Goal: Task Accomplishment & Management: Complete application form

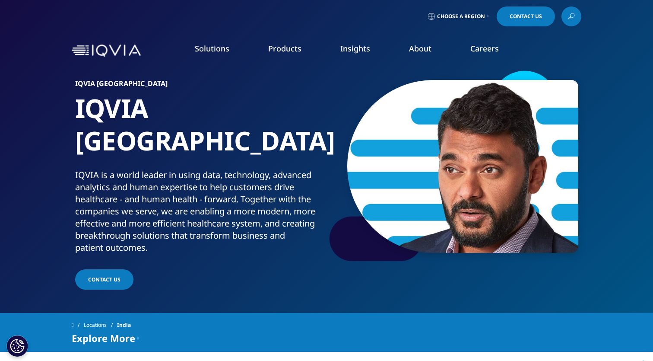
click at [477, 16] on span "Choose a Region" at bounding box center [461, 16] width 48 height 7
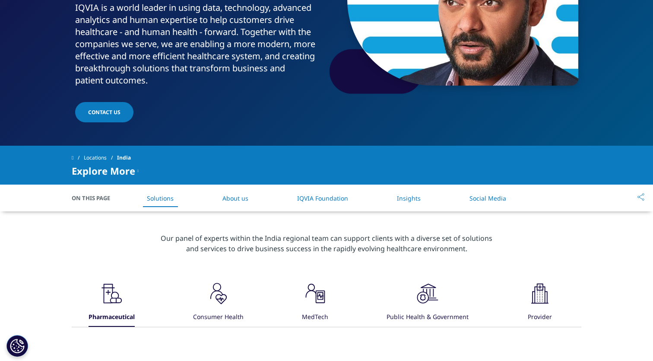
scroll to position [36, 0]
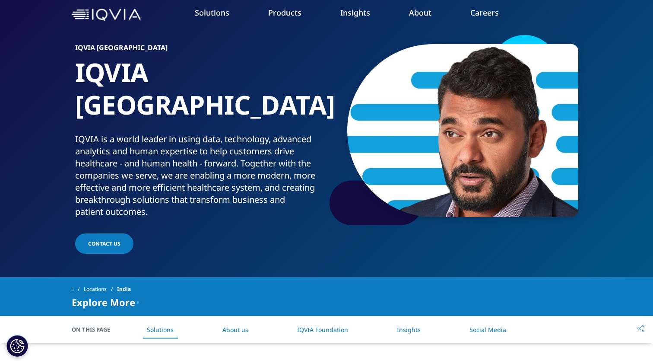
click at [102, 240] on span "CONTACT US" at bounding box center [104, 243] width 32 height 7
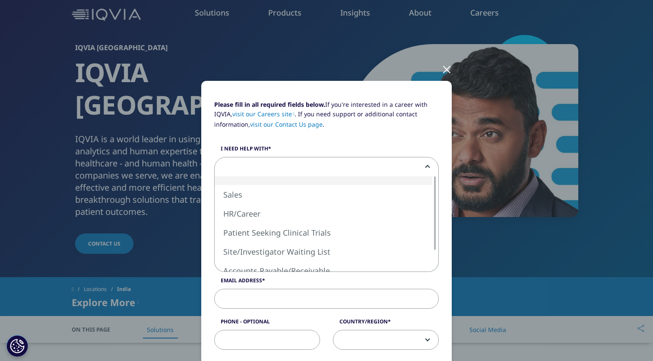
click at [300, 157] on span at bounding box center [326, 167] width 225 height 20
select select "Sales"
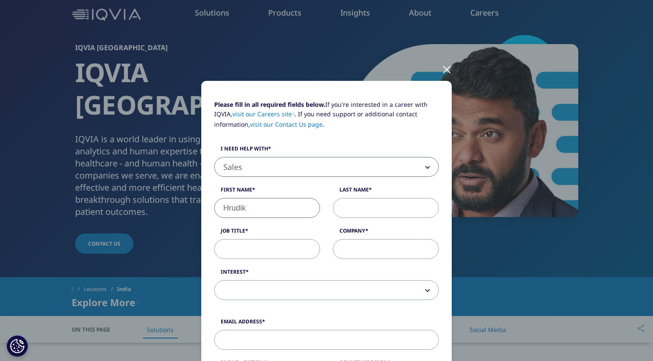
type input "Hrudik"
type input "Shah"
type input "Manager"
type input "Versal"
click at [340, 296] on span at bounding box center [327, 290] width 224 height 20
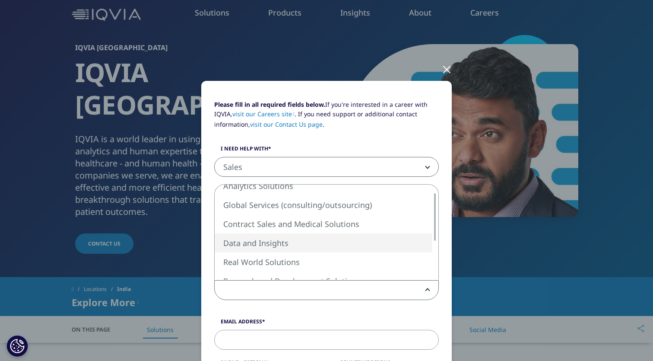
select select "Data and Insights"
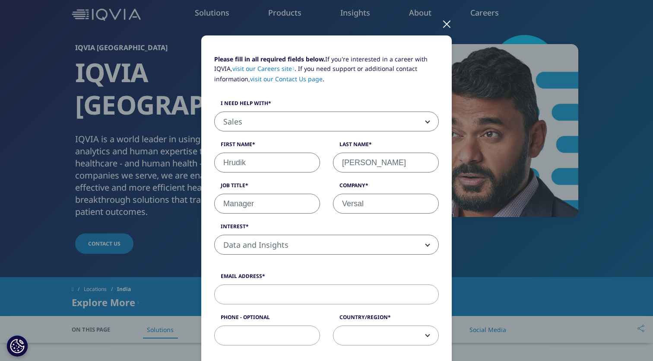
scroll to position [49, 0]
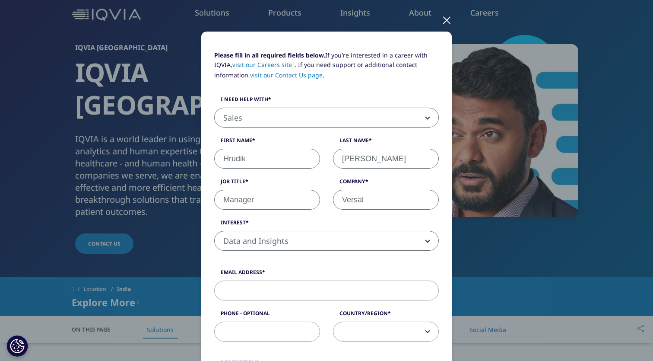
click at [347, 229] on label "Interest" at bounding box center [326, 225] width 225 height 12
click at [215, 231] on select "Analytics Solutions Global Services (consulting/outsourcing) Contract Sales and…" at bounding box center [214, 231] width 0 height 0
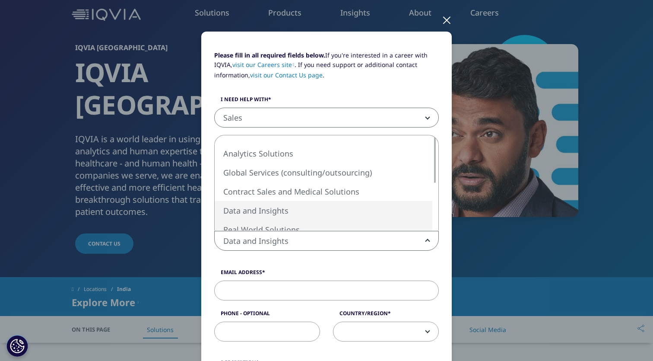
click at [347, 239] on span "Data and Insights" at bounding box center [327, 241] width 224 height 20
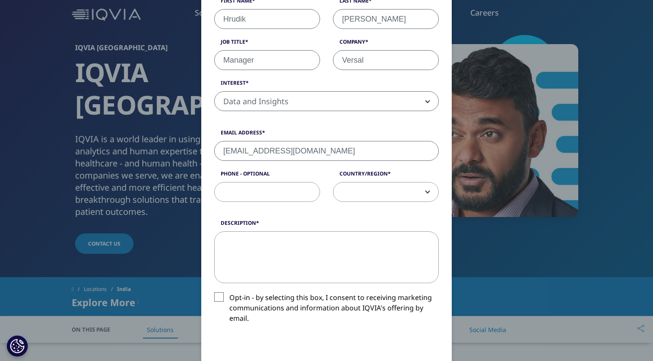
scroll to position [199, 0]
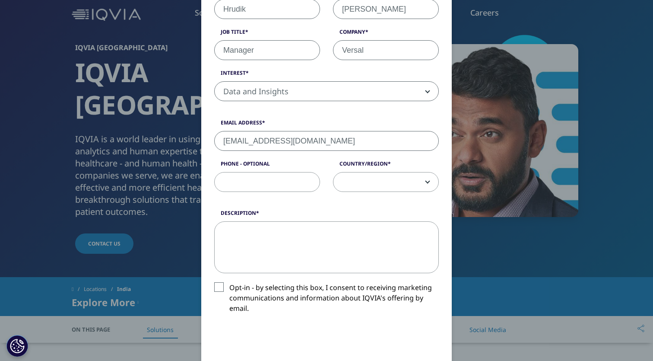
type input "hrudik@versalind.com"
click at [361, 234] on textarea "Description" at bounding box center [326, 247] width 225 height 52
click at [263, 230] on textarea "I need solutions for" at bounding box center [326, 247] width 225 height 52
click at [285, 228] on textarea "I need data for" at bounding box center [326, 247] width 225 height 52
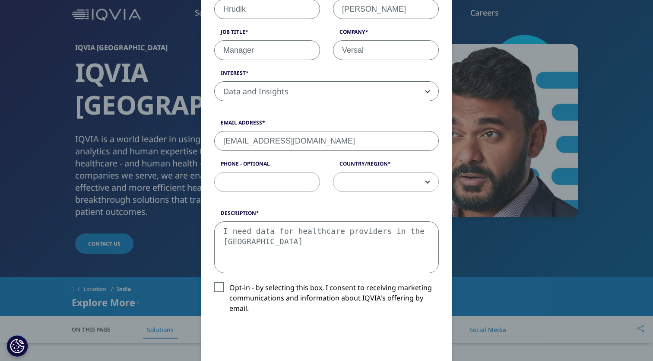
scroll to position [250, 0]
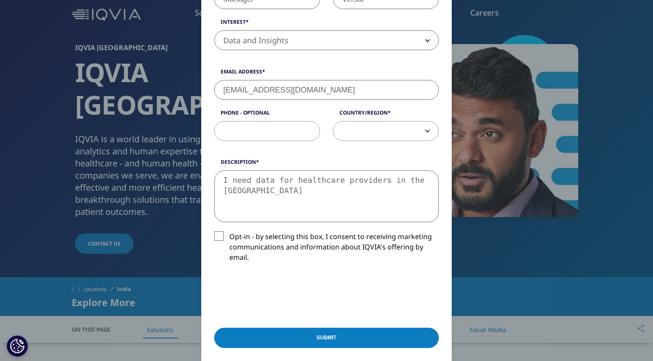
type textarea "I need data for healthcare providers in the US"
click at [312, 335] on input "Submit" at bounding box center [326, 337] width 225 height 20
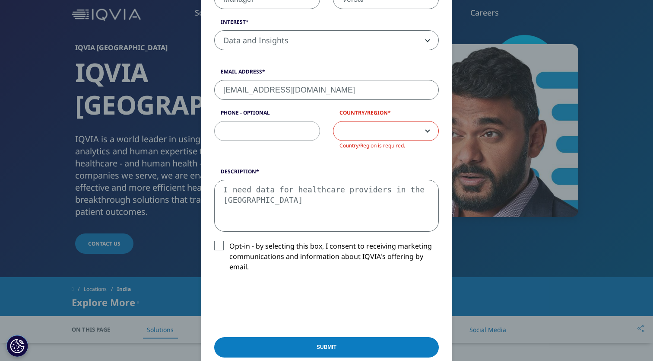
click at [404, 142] on span "Country/Region is required." at bounding box center [372, 145] width 66 height 7
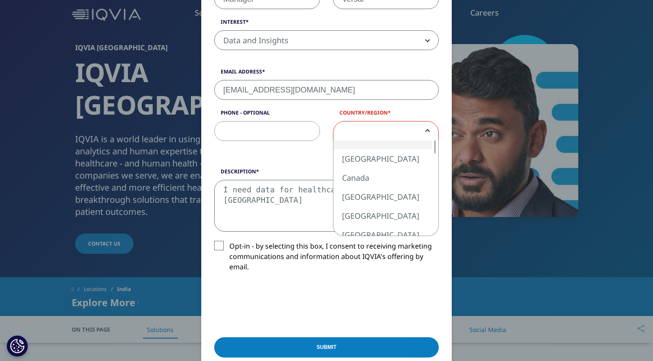
click at [405, 134] on span at bounding box center [385, 131] width 105 height 20
select select "India"
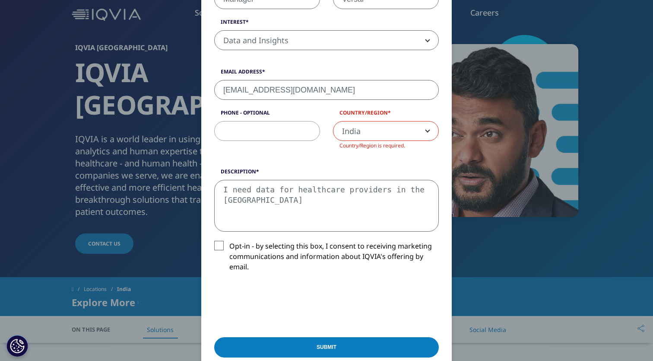
click at [394, 348] on input "Submit" at bounding box center [326, 347] width 225 height 20
